Goal: Task Accomplishment & Management: Use online tool/utility

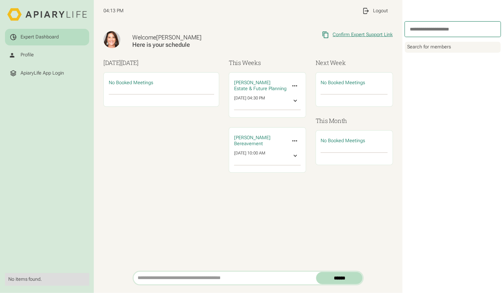
click at [355, 36] on div "Confirm Expert Support Link" at bounding box center [363, 35] width 60 height 6
